Goal: Check status

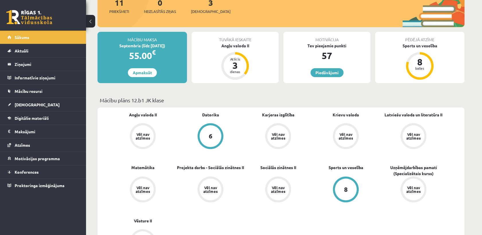
scroll to position [64, 0]
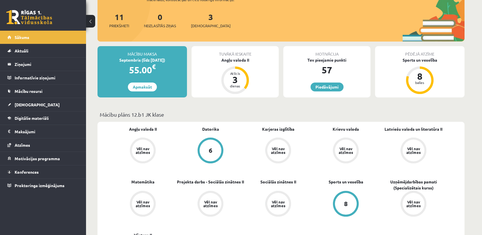
drag, startPoint x: 202, startPoint y: 22, endPoint x: 206, endPoint y: 19, distance: 5.8
click at [206, 19] on div "3 Ieskaites" at bounding box center [211, 20] width 40 height 18
click at [202, 17] on link "3 Ieskaites" at bounding box center [211, 20] width 40 height 17
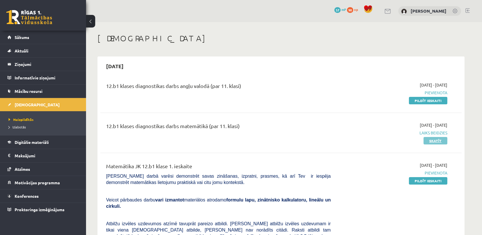
click at [430, 142] on link "Skatīt" at bounding box center [435, 140] width 24 height 7
